Goal: Task Accomplishment & Management: Manage account settings

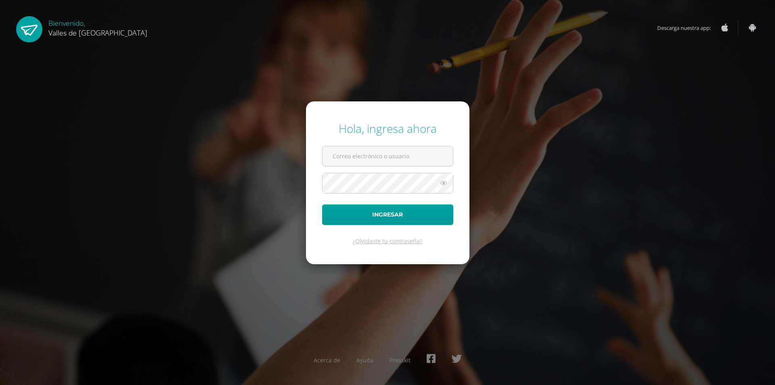
click at [381, 156] on input "text" at bounding box center [387, 156] width 130 height 20
type input "[EMAIL_ADDRESS][DOMAIN_NAME]"
click at [401, 216] on button "Ingresar" at bounding box center [387, 214] width 131 height 21
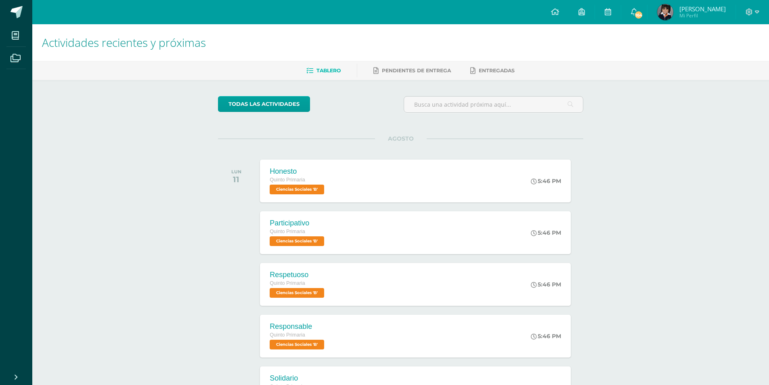
click at [643, 16] on span "164" at bounding box center [638, 14] width 9 height 9
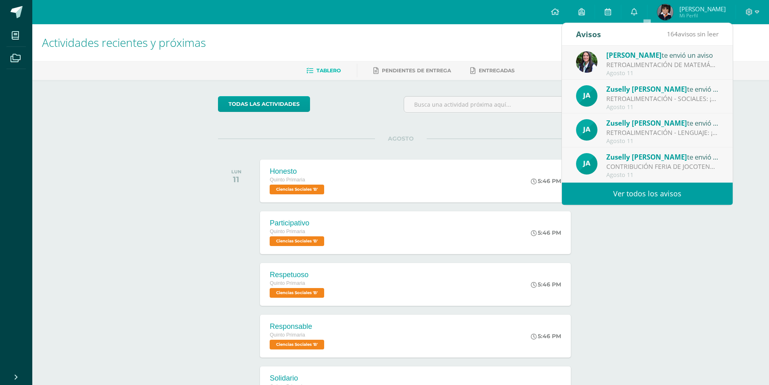
scroll to position [40, 0]
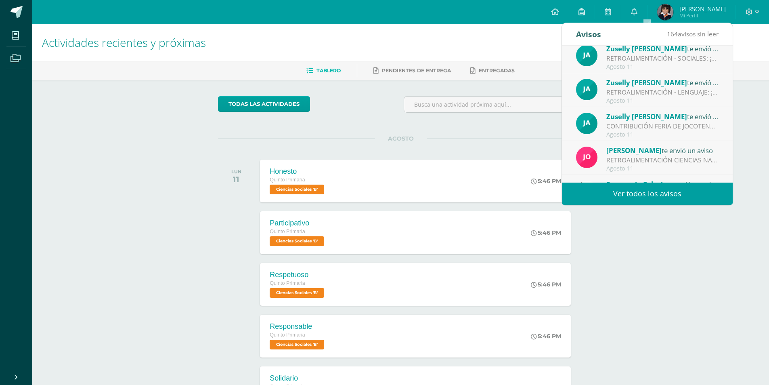
click at [623, 128] on div "CONTRIBUCIÓN FERIA DE JOCOTENANGO: Estimados alumnos y padres de familia compar…" at bounding box center [662, 125] width 112 height 9
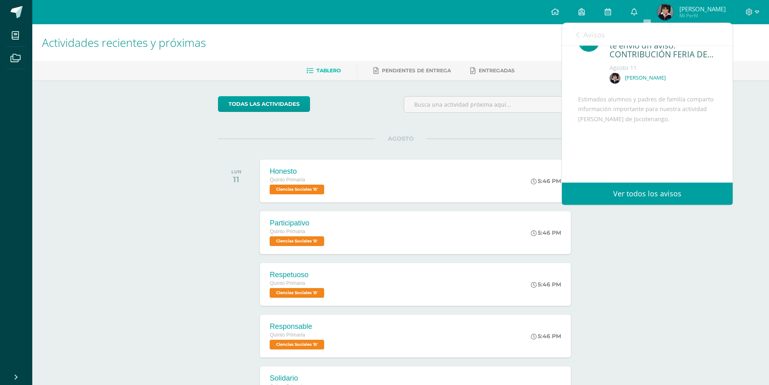
scroll to position [80, 0]
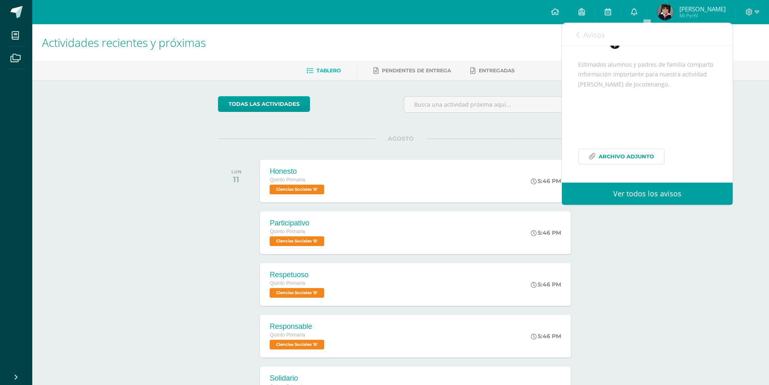
click at [623, 159] on span "Archivo Adjunto" at bounding box center [625, 156] width 55 height 15
